Goal: Information Seeking & Learning: Understand process/instructions

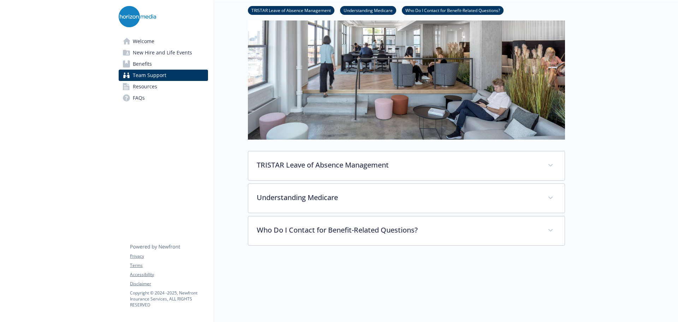
scroll to position [102, 0]
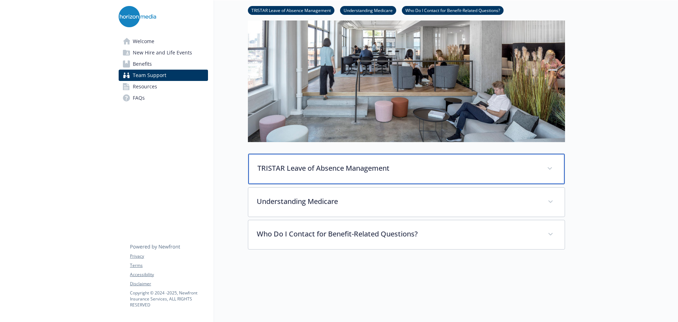
click at [554, 174] on div "TRISTAR Leave of Absence Management" at bounding box center [406, 169] width 316 height 30
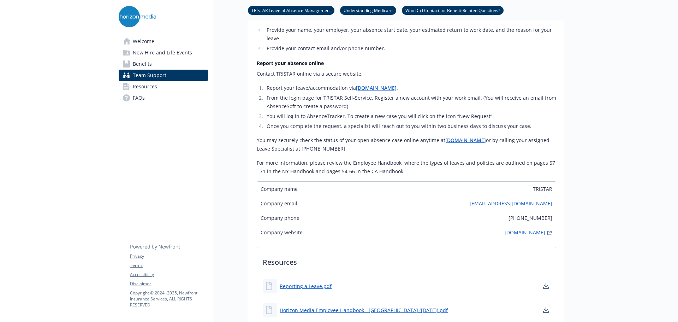
scroll to position [385, 0]
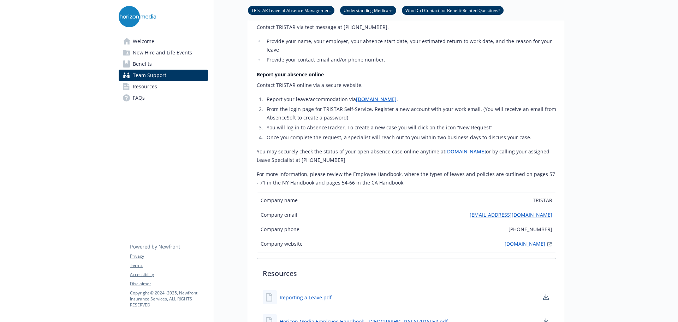
drag, startPoint x: 318, startPoint y: 125, endPoint x: 323, endPoint y: 126, distance: 5.3
click at [319, 125] on li "You will log in to AbsenceTracker. To create a new case you will click on the i…" at bounding box center [410, 127] width 292 height 8
click at [323, 127] on li "You will log in to AbsenceTracker. To create a new case you will click on the i…" at bounding box center [410, 127] width 292 height 8
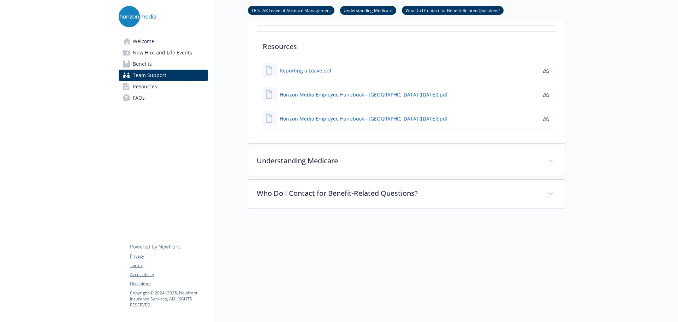
scroll to position [537, 0]
